Goal: Transaction & Acquisition: Subscribe to service/newsletter

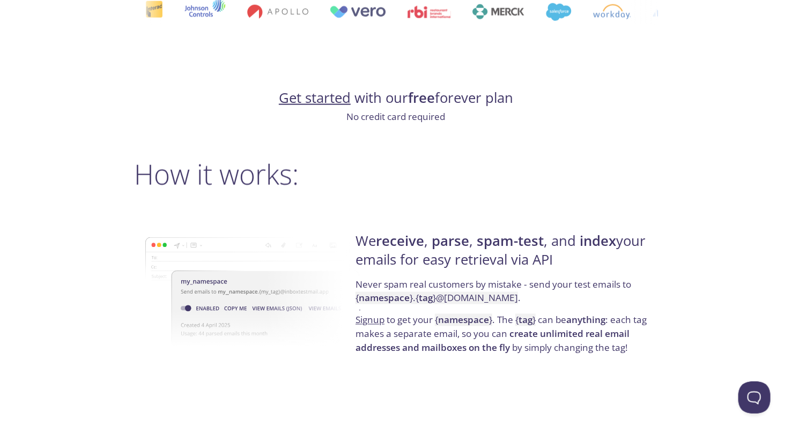
scroll to position [697, 0]
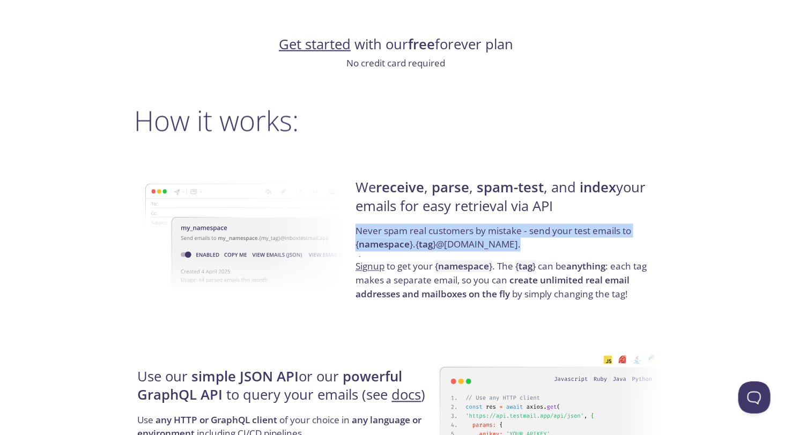
drag, startPoint x: 352, startPoint y: 233, endPoint x: 600, endPoint y: 240, distance: 247.8
click at [600, 240] on div "We receive , parse , spam-test , and index your emails for easy retrieval via A…" at bounding box center [504, 240] width 305 height 173
click at [600, 240] on p "Never spam real customers by mistake - send your test emails to { namespace } .…" at bounding box center [504, 242] width 299 height 36
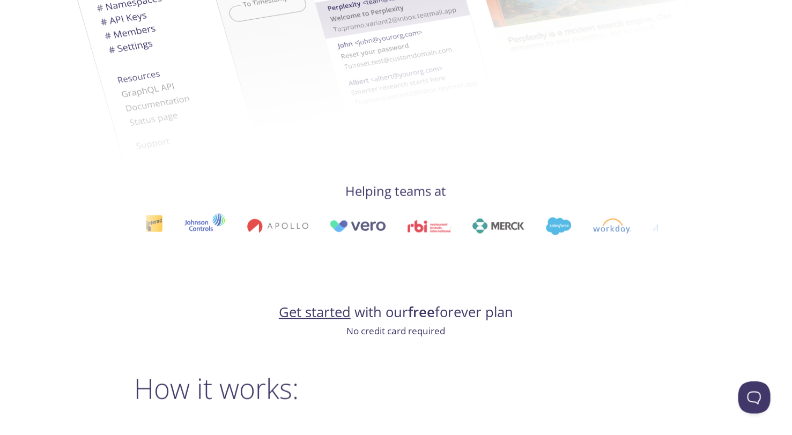
scroll to position [0, 0]
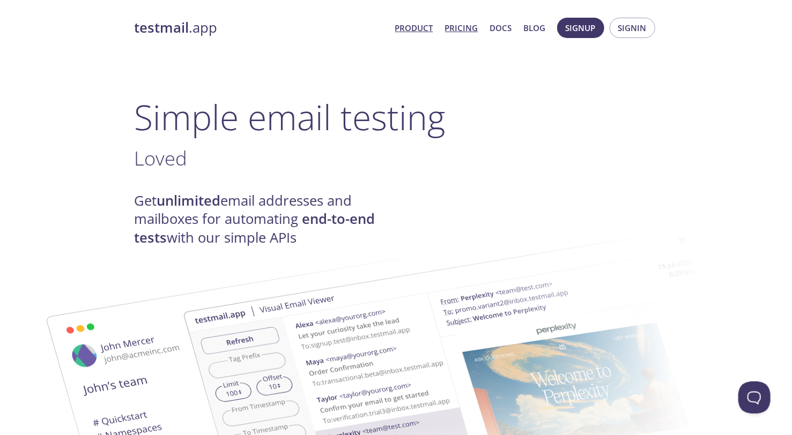
click at [478, 27] on link "Pricing" at bounding box center [461, 28] width 33 height 14
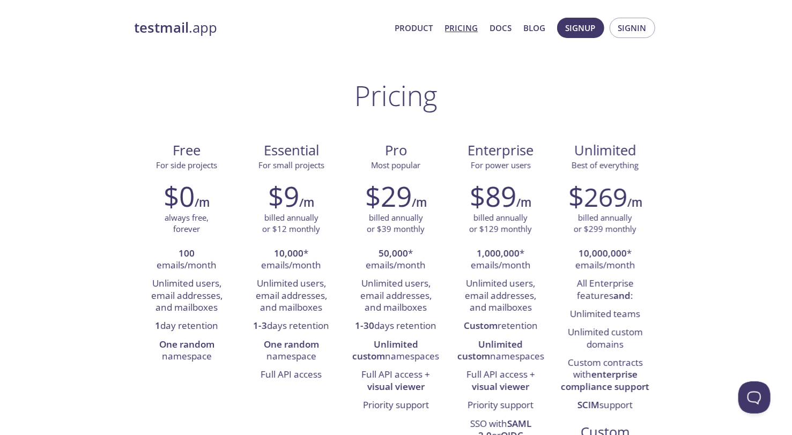
scroll to position [107, 0]
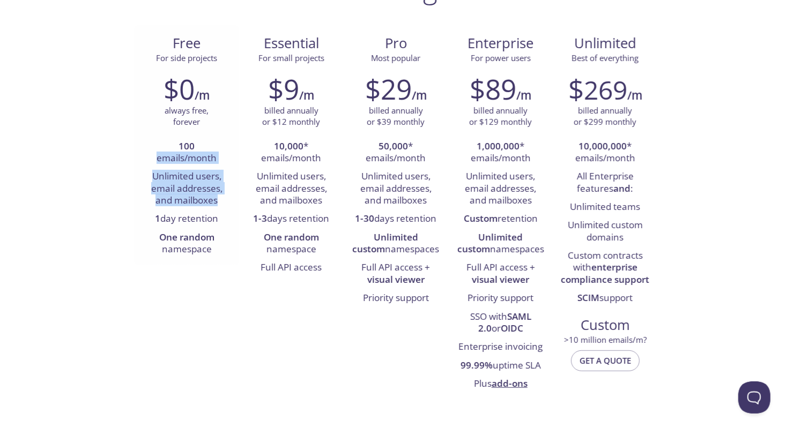
drag, startPoint x: 154, startPoint y: 158, endPoint x: 221, endPoint y: 201, distance: 78.8
click at [221, 201] on ul "100 emails/month Unlimited users, email addresses, and mailboxes 1 day retentio…" at bounding box center [187, 199] width 88 height 122
click at [221, 201] on li "Unlimited users, email addresses, and mailboxes" at bounding box center [187, 189] width 88 height 42
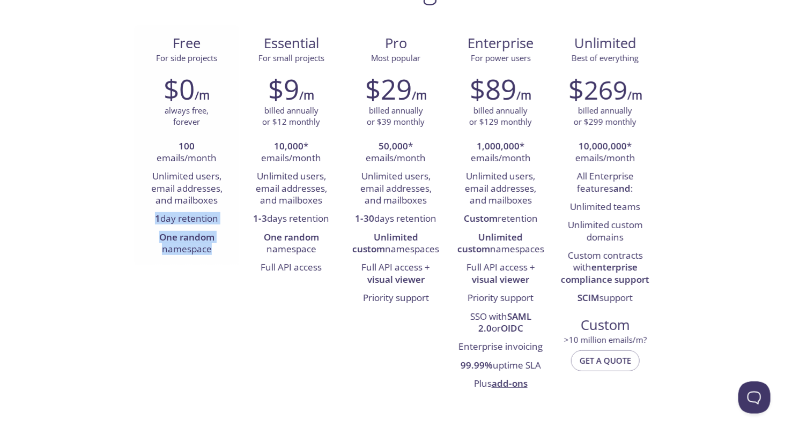
drag, startPoint x: 147, startPoint y: 224, endPoint x: 219, endPoint y: 251, distance: 76.4
click at [219, 251] on ul "100 emails/month Unlimited users, email addresses, and mailboxes 1 day retentio…" at bounding box center [187, 199] width 88 height 122
click at [219, 251] on li "One random namespace" at bounding box center [187, 244] width 88 height 31
